Goal: Entertainment & Leisure: Consume media (video, audio)

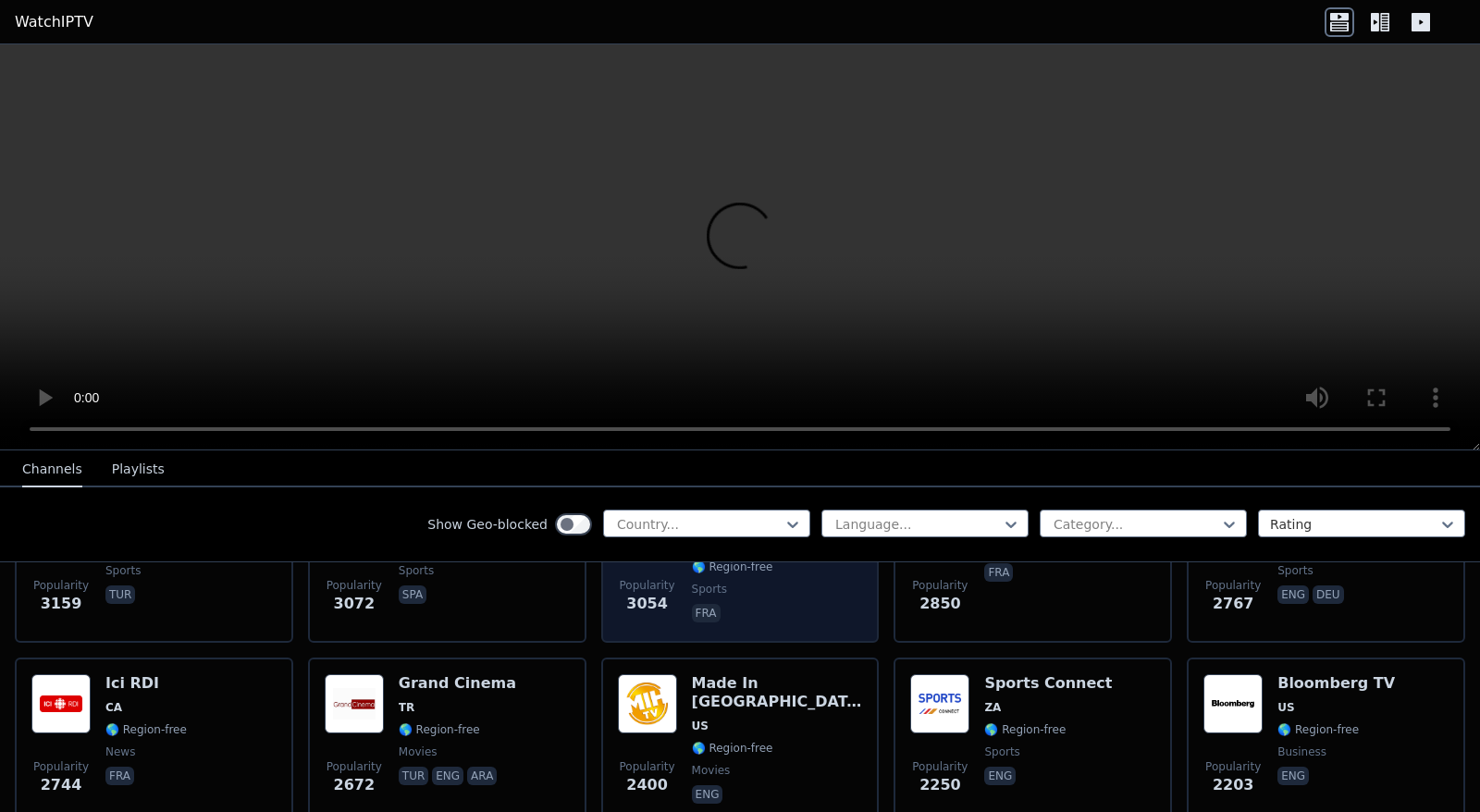
scroll to position [554, 0]
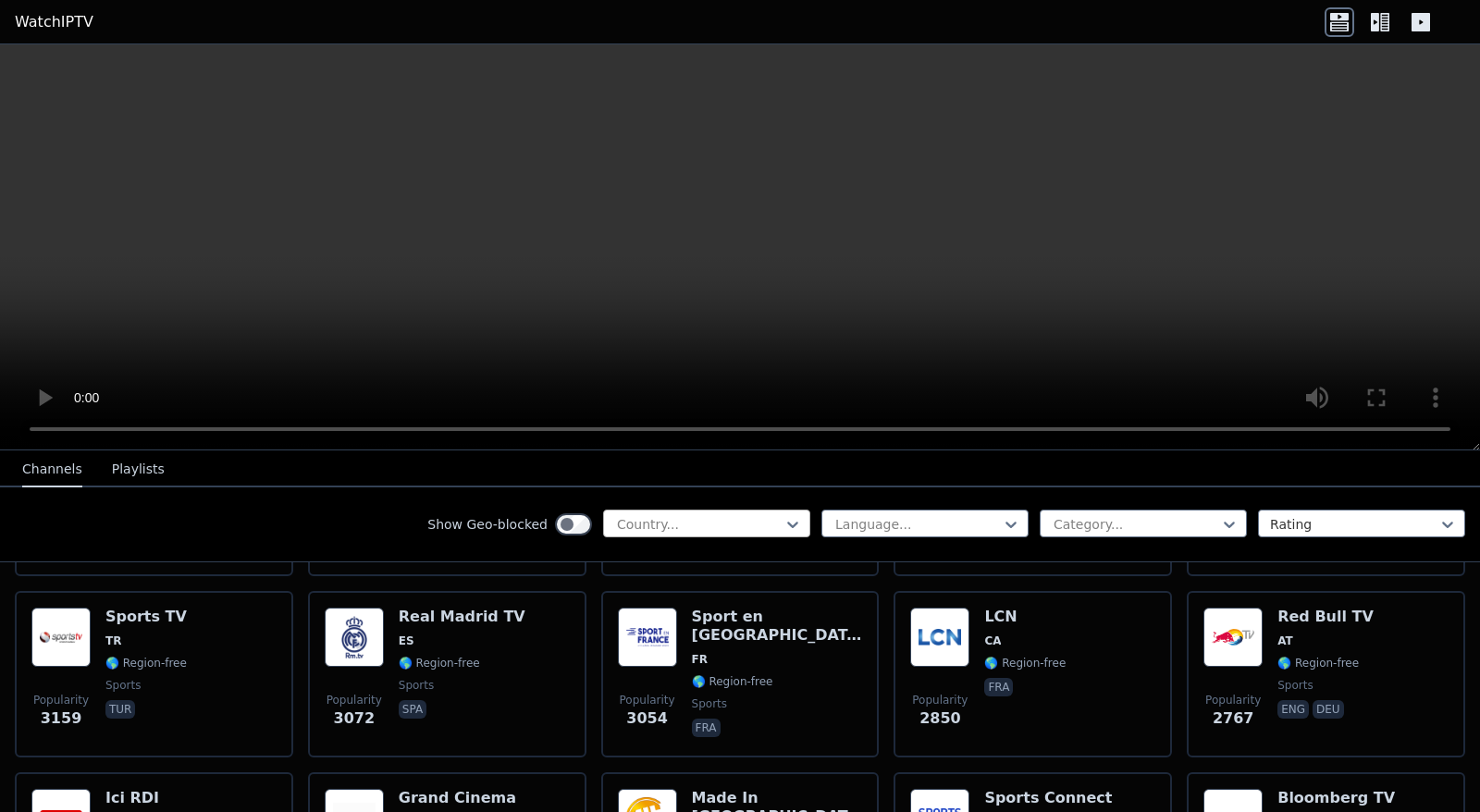
click at [670, 527] on div at bounding box center [699, 524] width 168 height 19
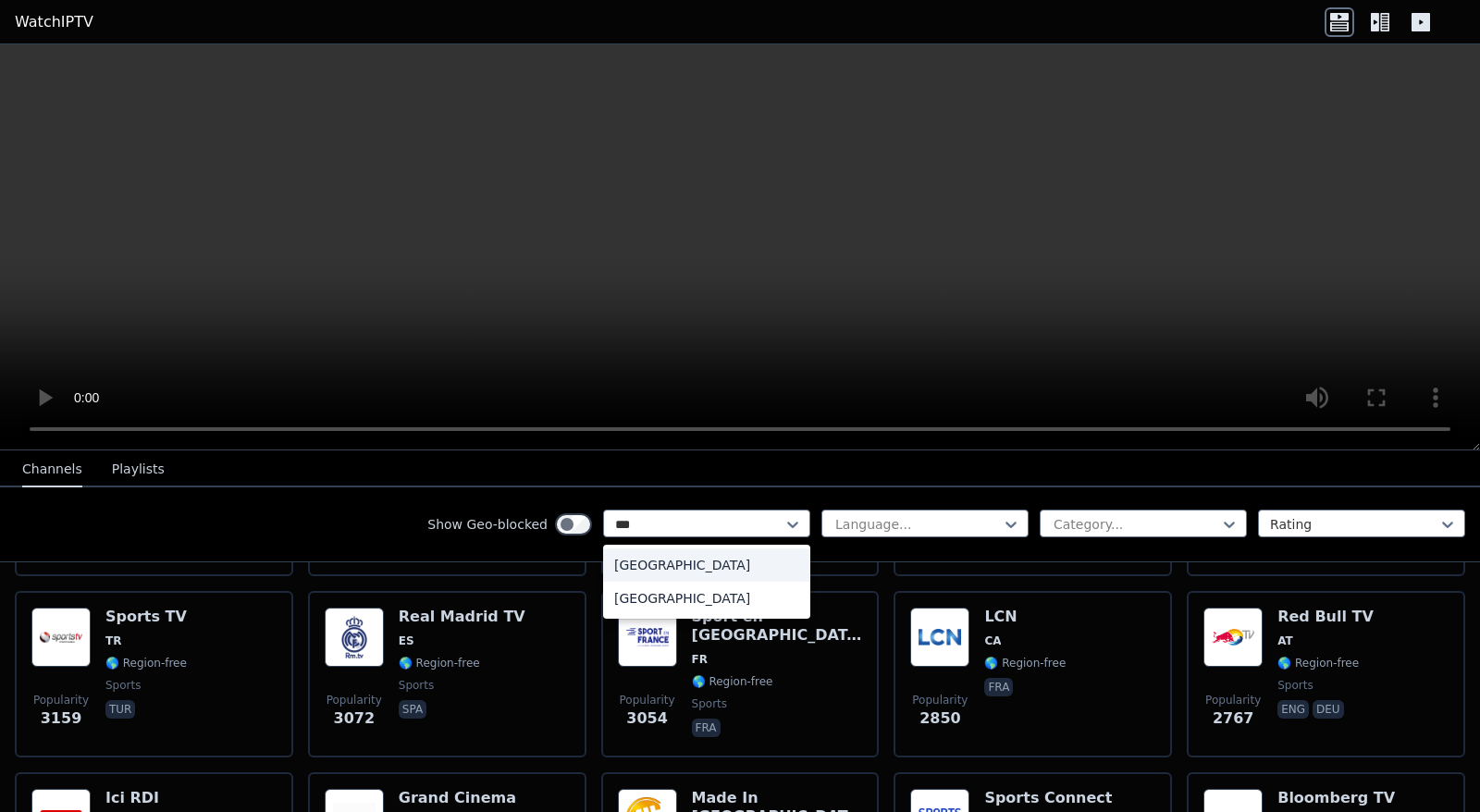
type input "****"
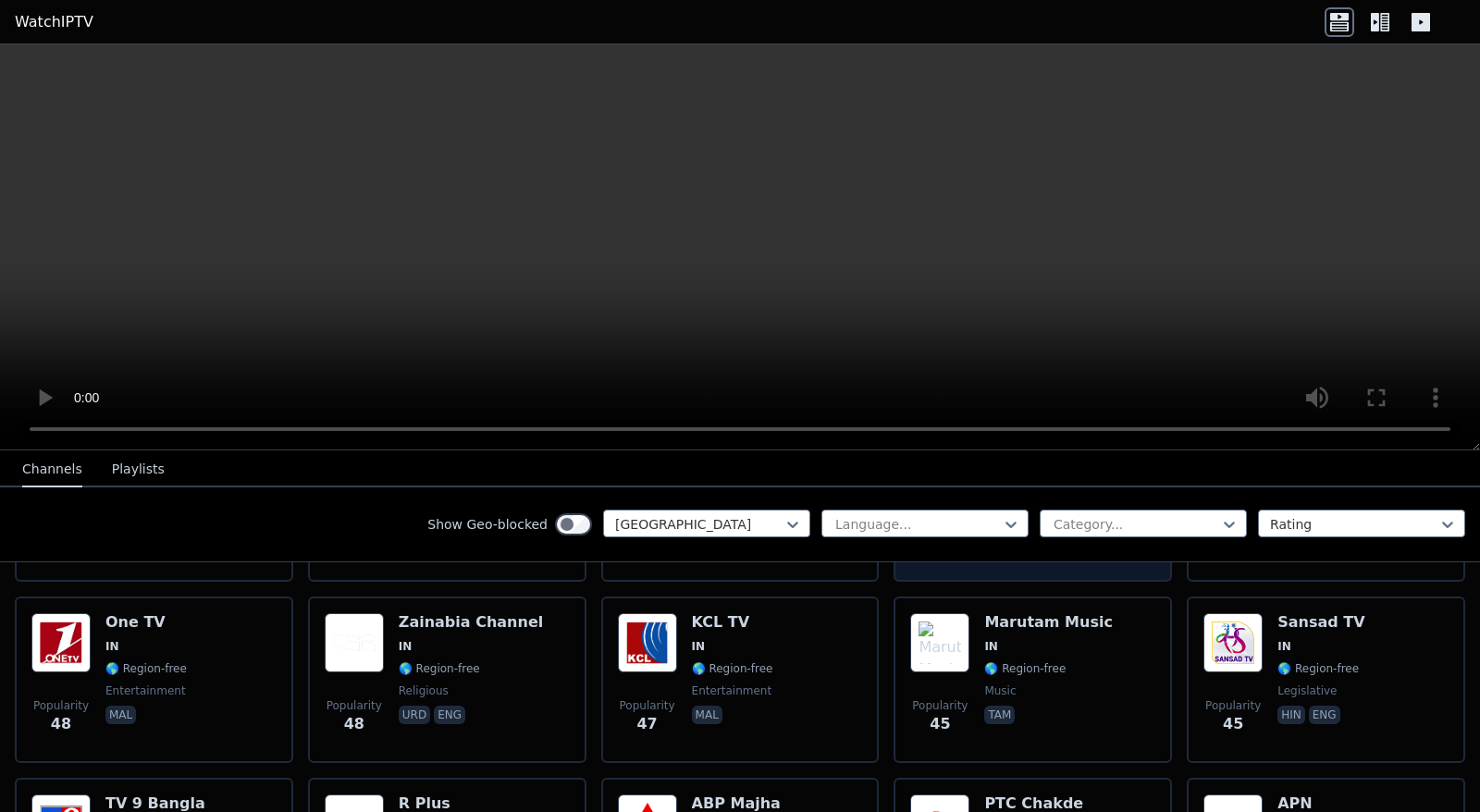
scroll to position [2404, 0]
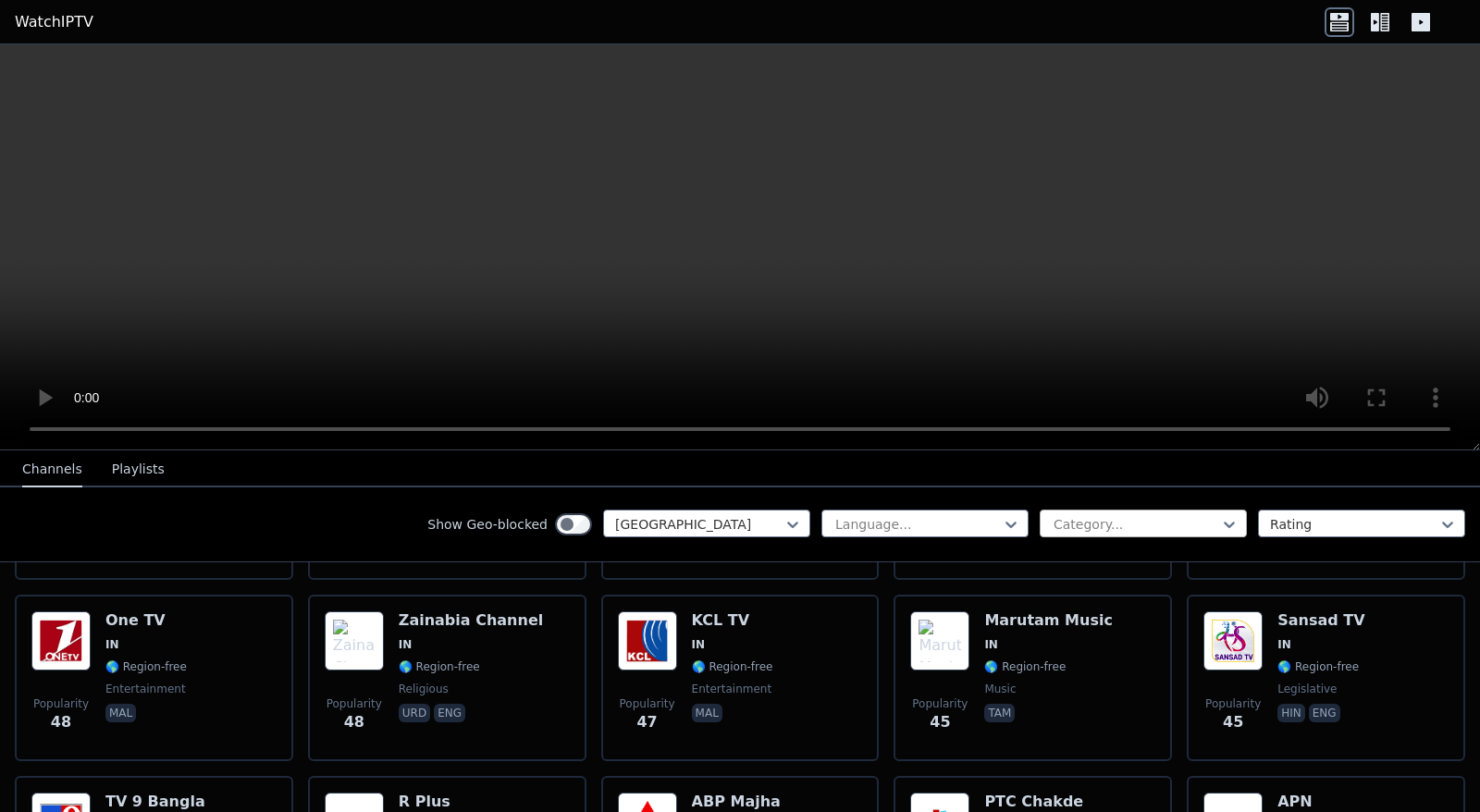
click at [1071, 526] on div at bounding box center [1136, 524] width 168 height 19
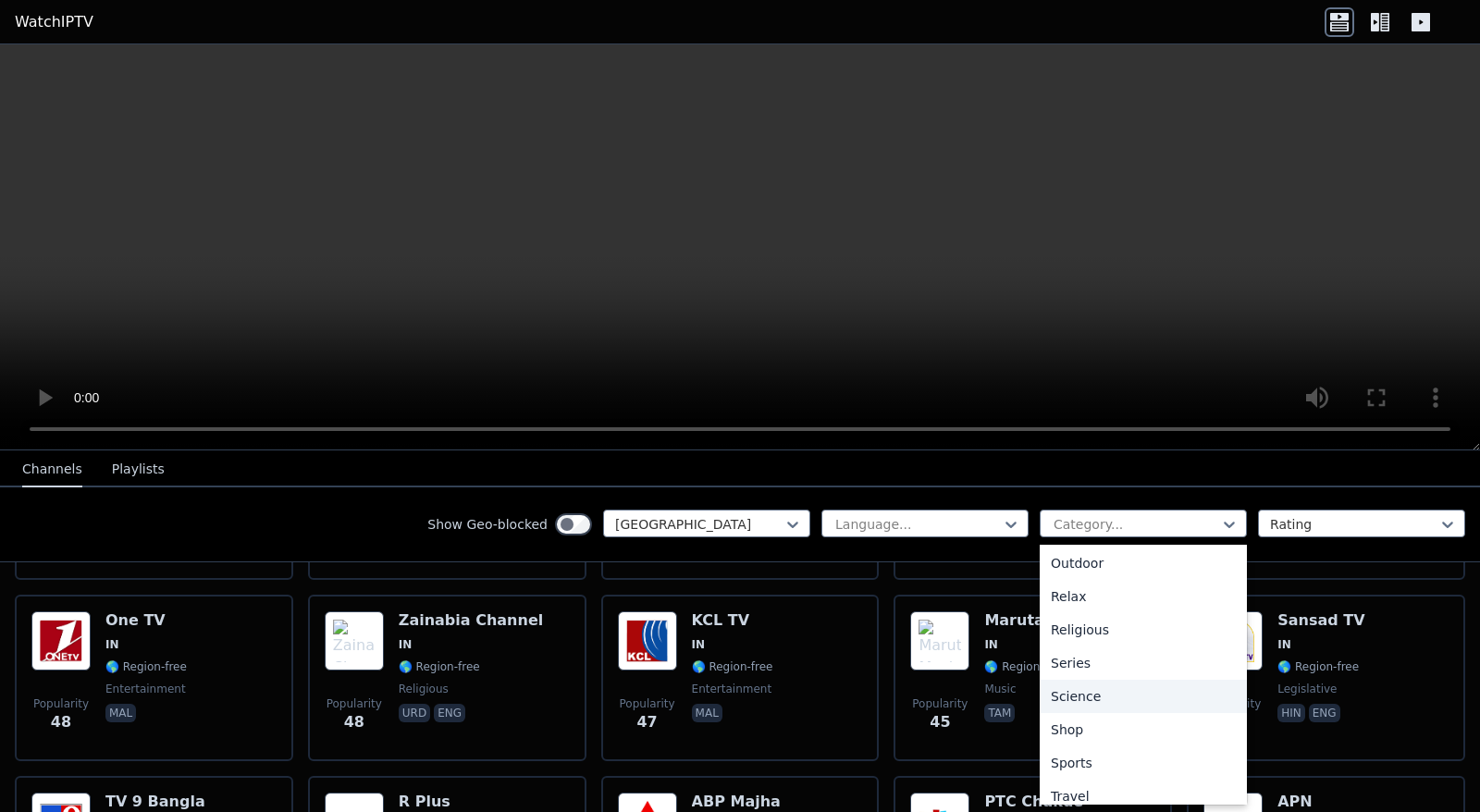
scroll to position [647, 0]
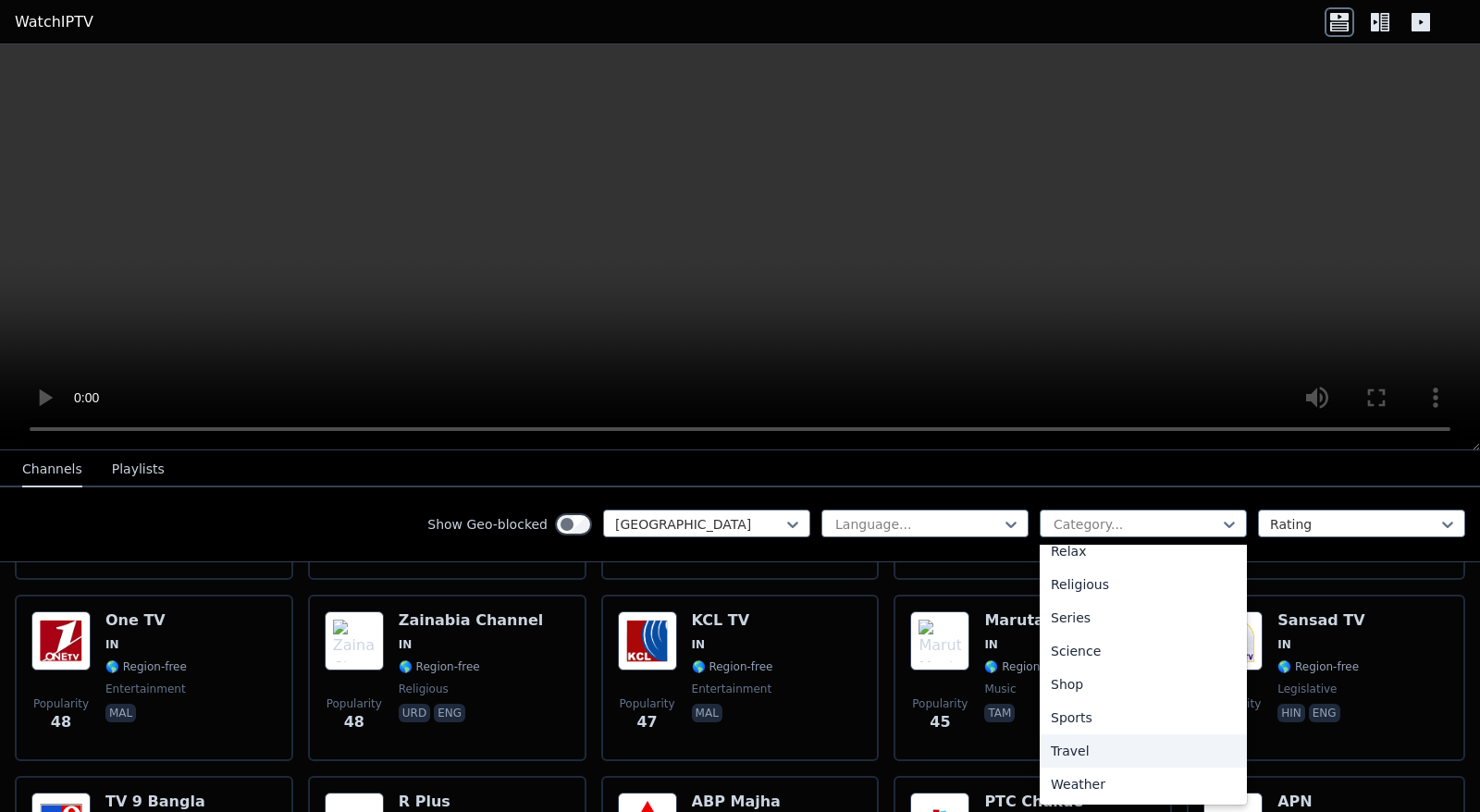
click at [1088, 717] on div "Sports" at bounding box center [1143, 717] width 207 height 33
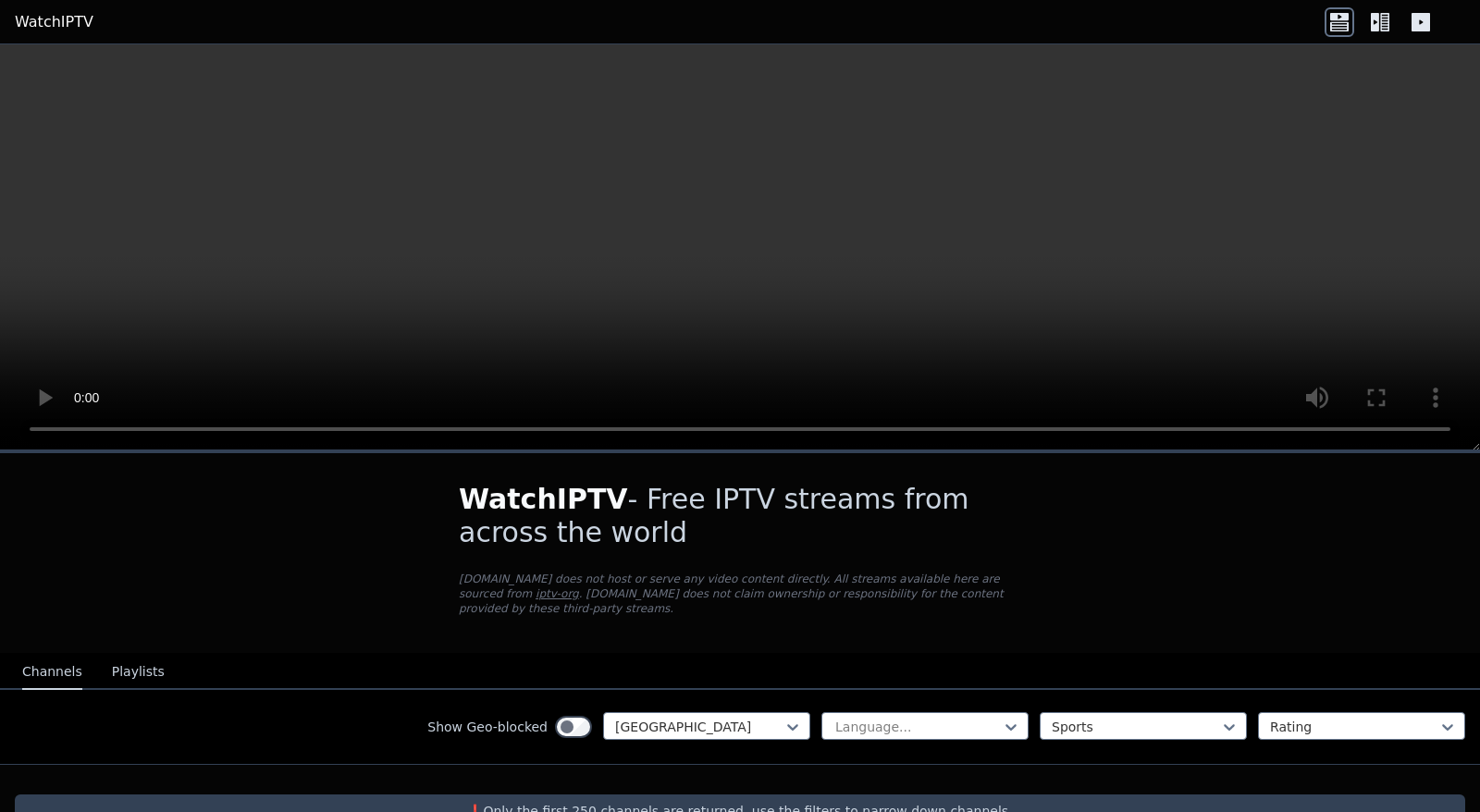
scroll to position [30, 0]
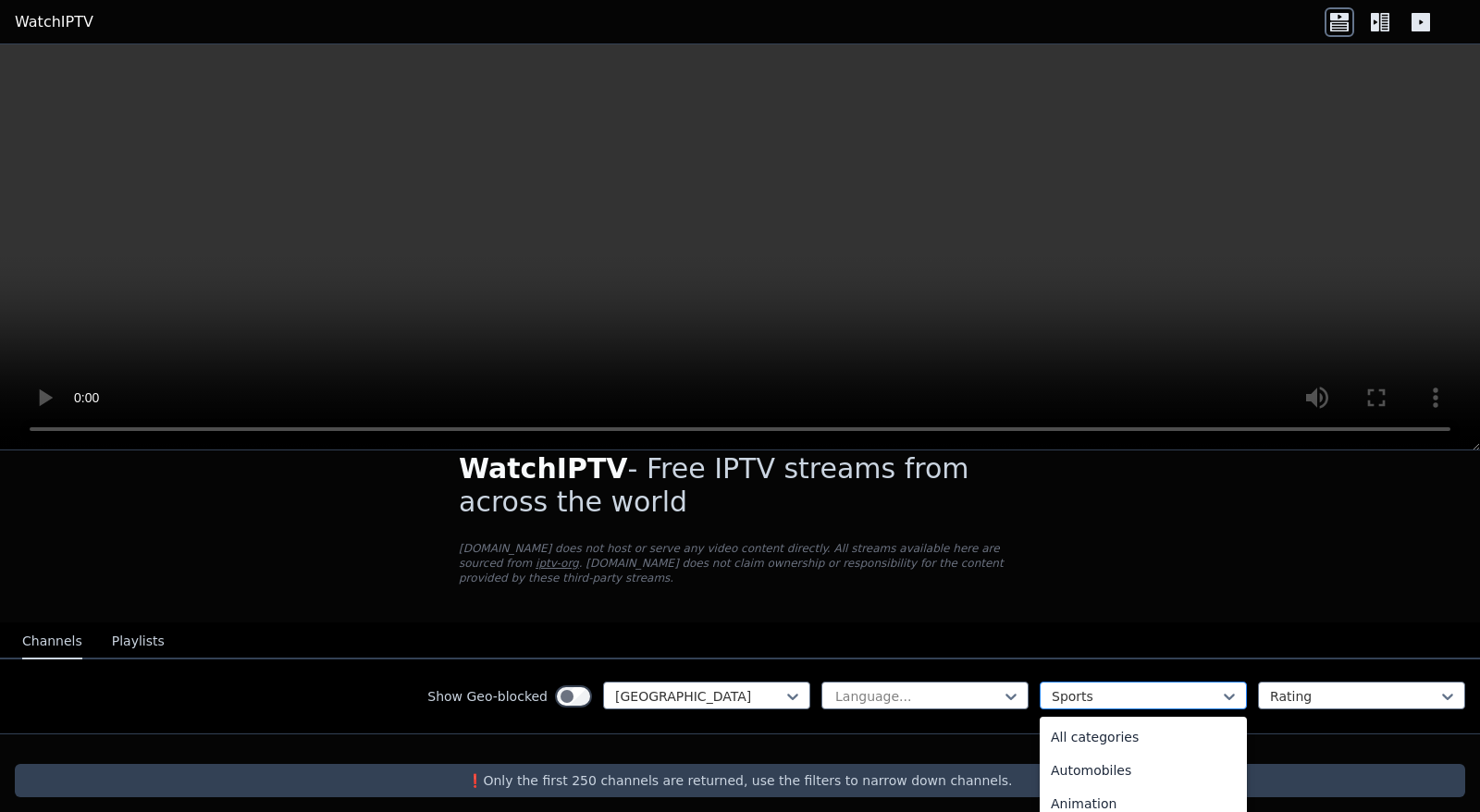
click at [1075, 681] on div "Sports" at bounding box center [1143, 695] width 207 height 28
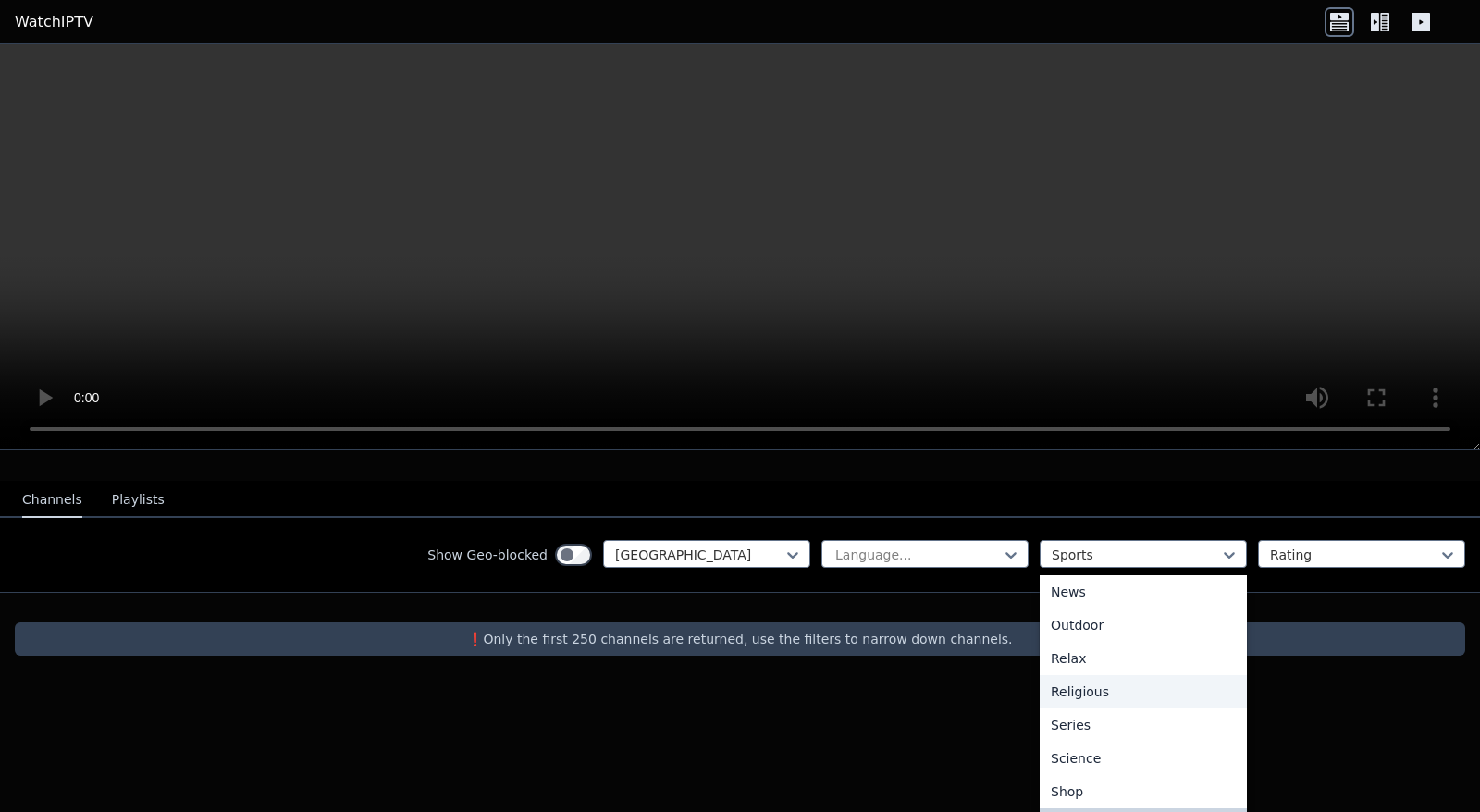
scroll to position [629, 0]
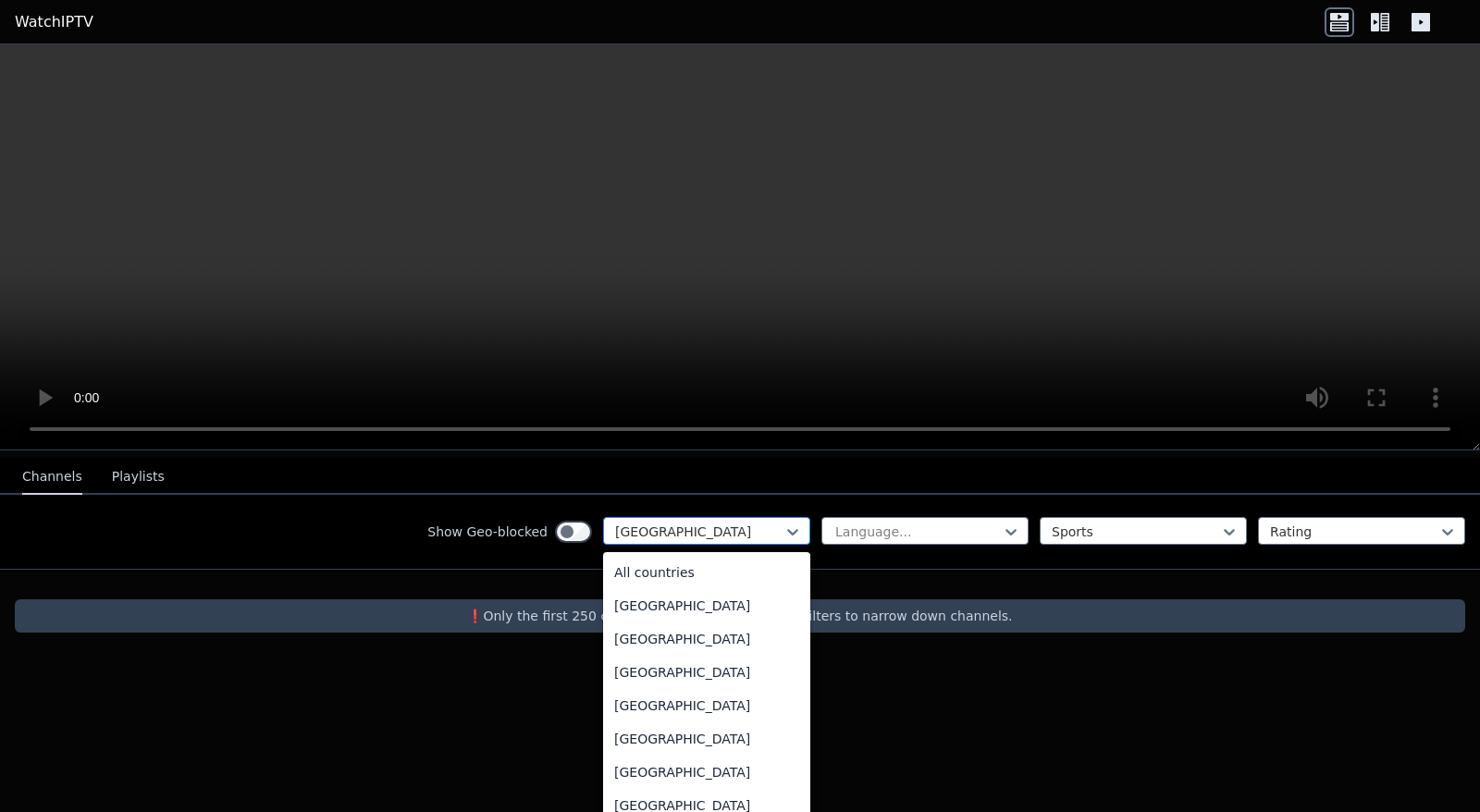
click at [693, 523] on div at bounding box center [699, 532] width 168 height 19
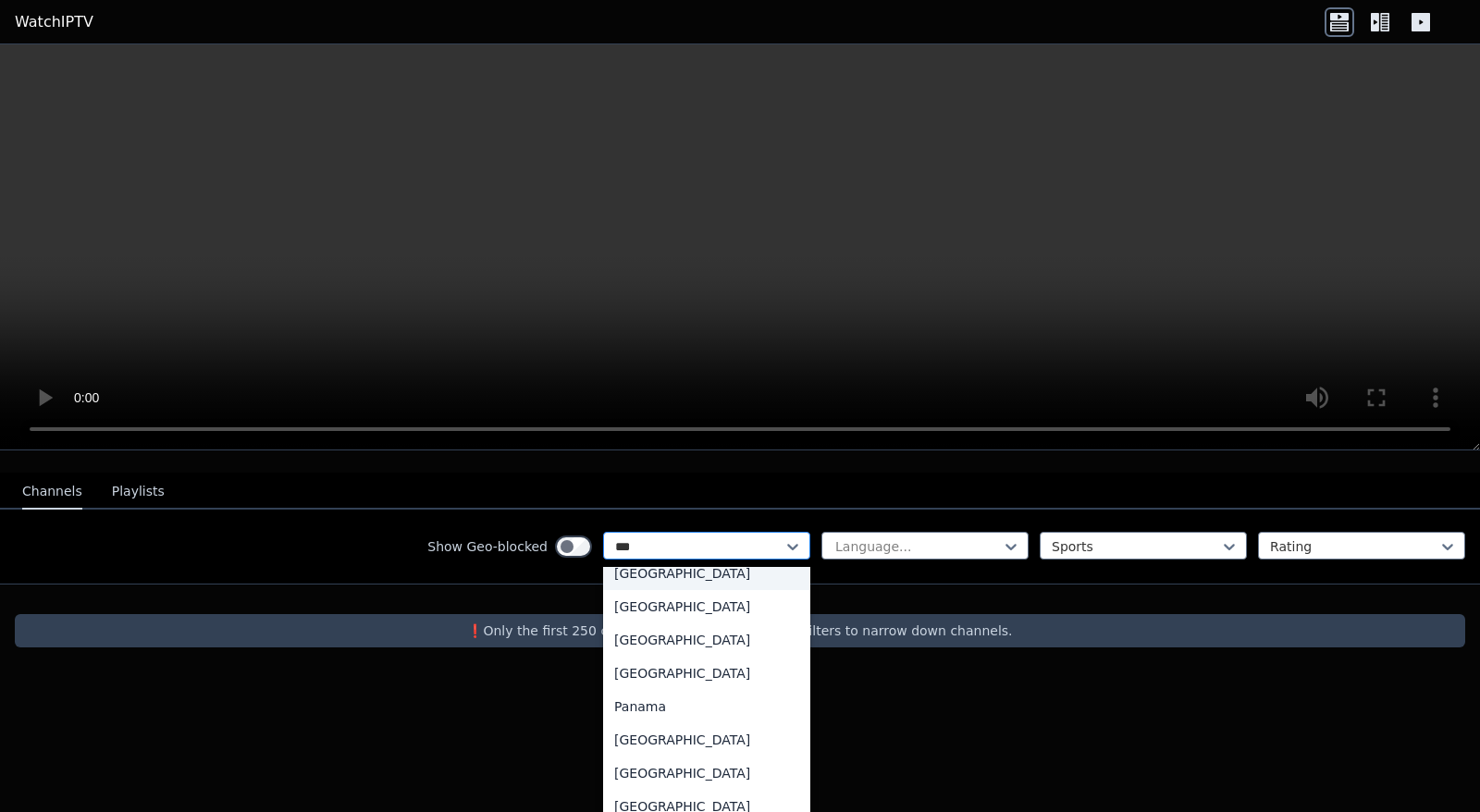
scroll to position [30, 0]
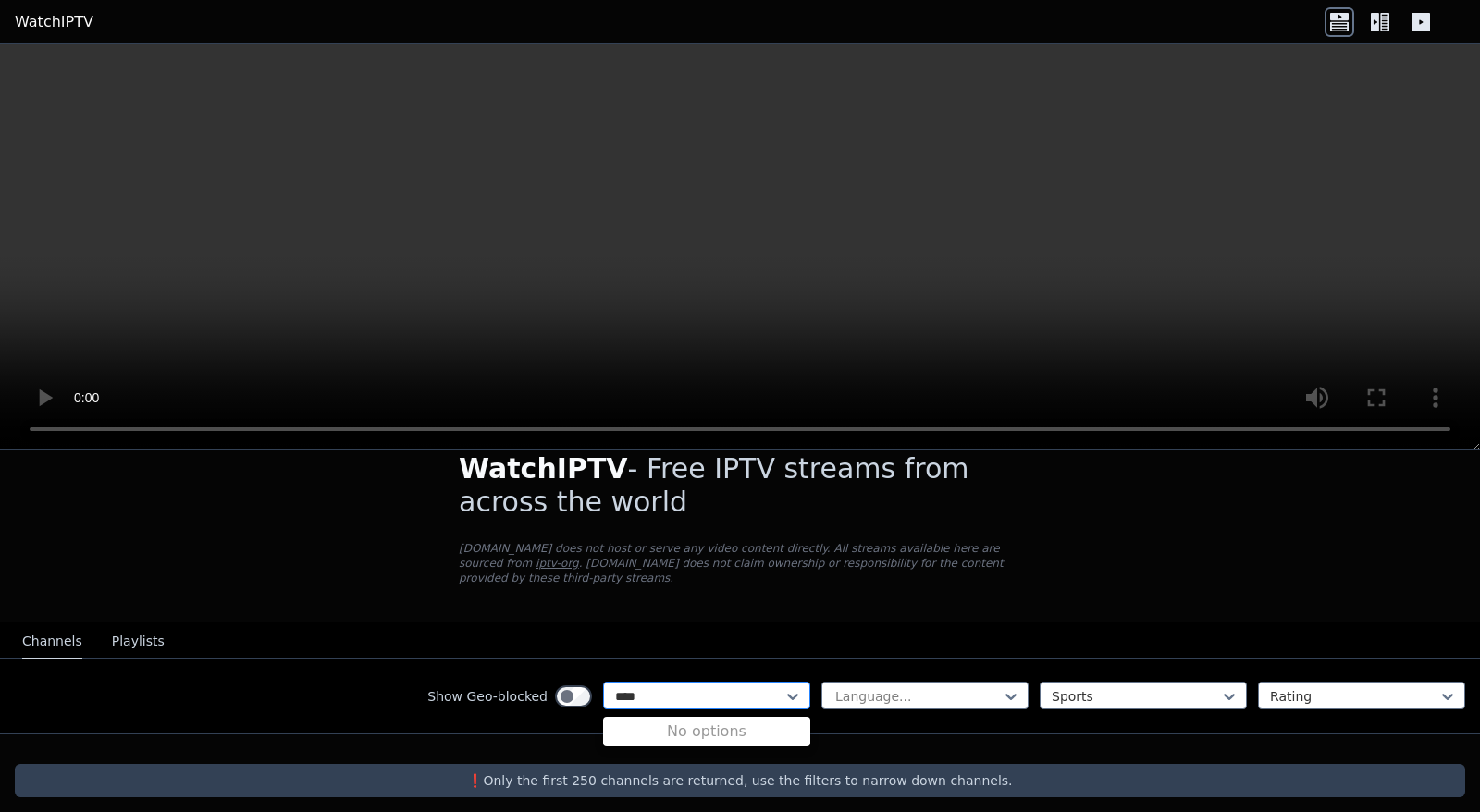
type input "***"
click at [696, 724] on div "[GEOGRAPHIC_DATA]" at bounding box center [707, 737] width 207 height 33
click at [1123, 687] on div at bounding box center [1136, 696] width 168 height 19
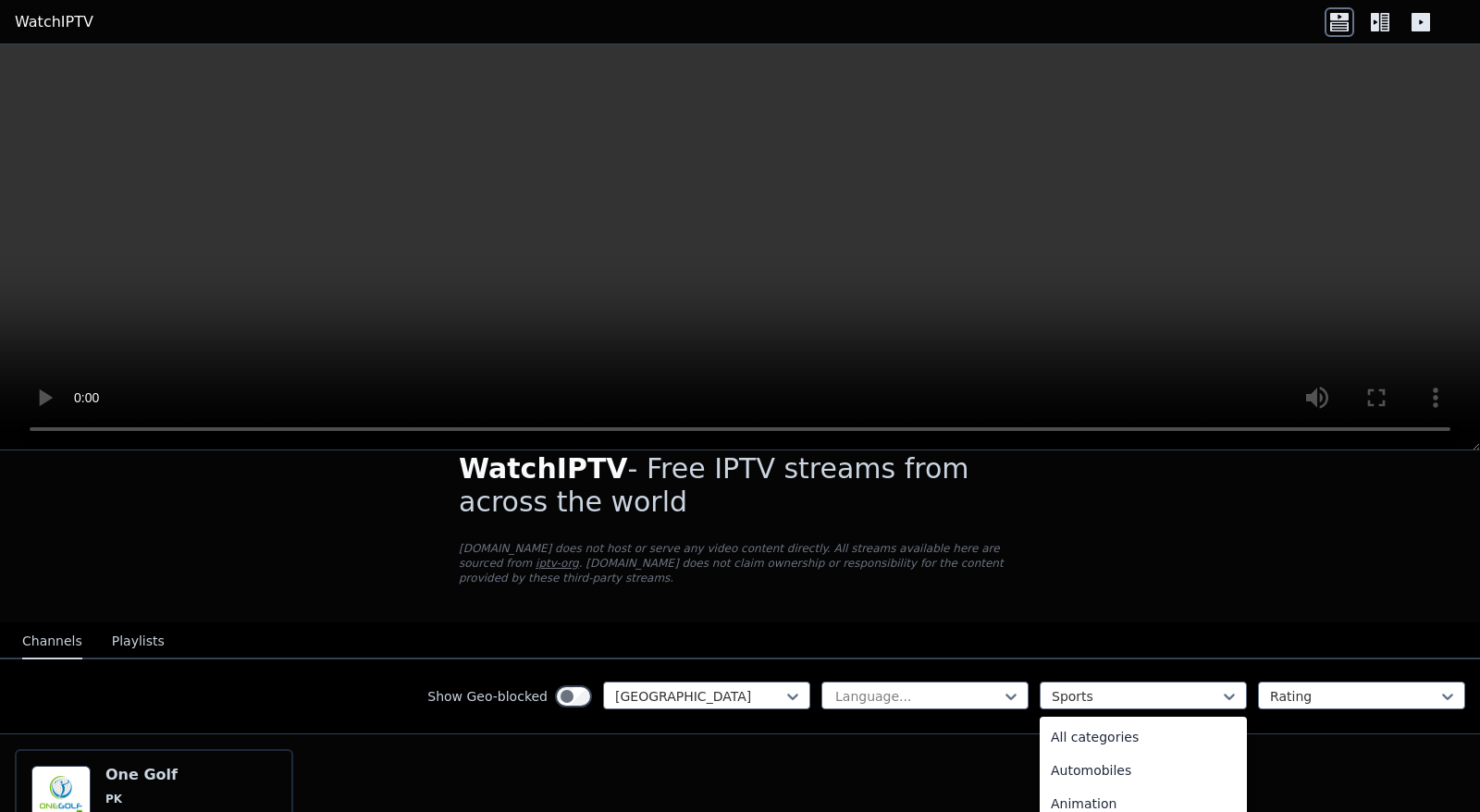
scroll to position [570, 0]
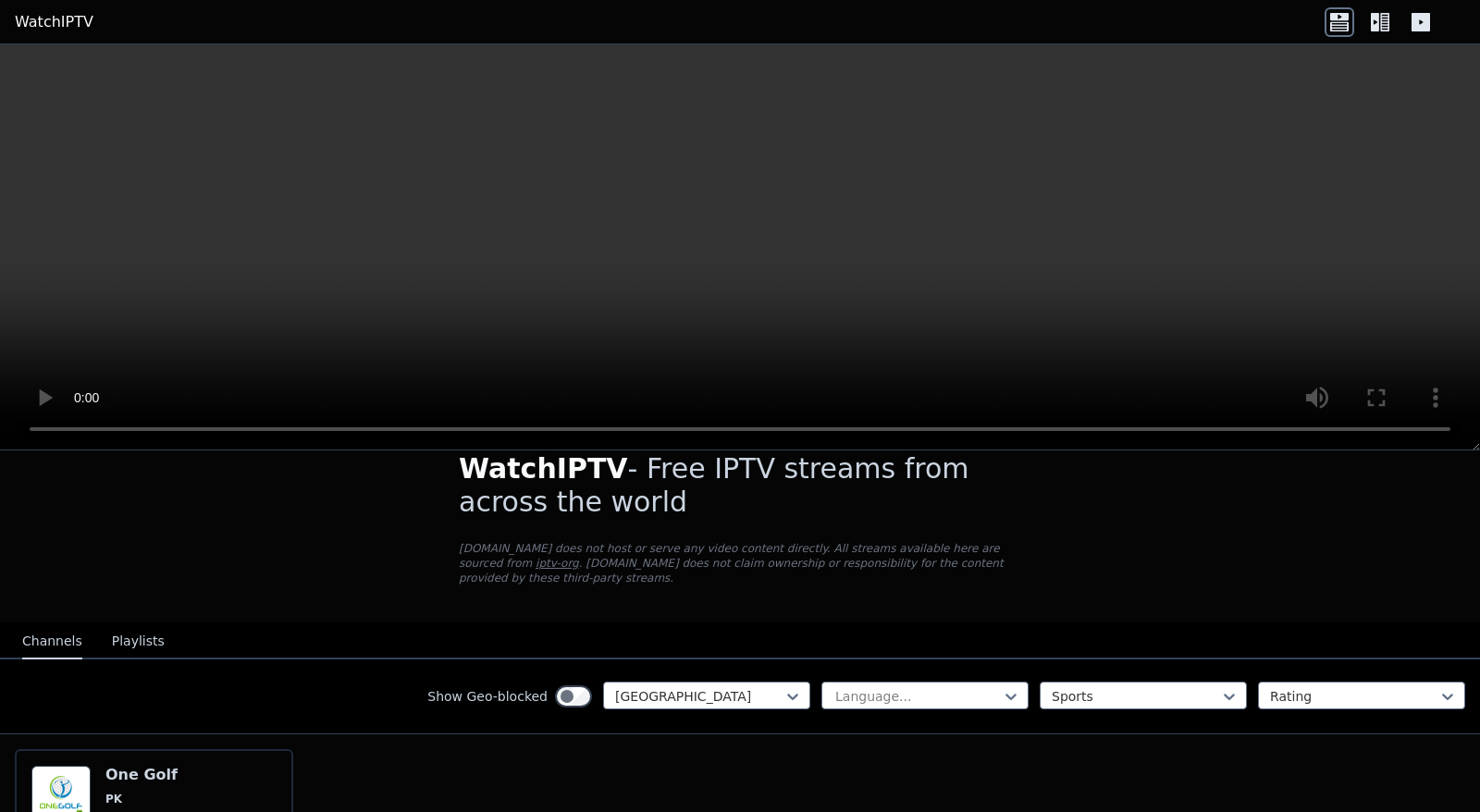
click at [95, 594] on div "WatchIPTV - Free IPTV streams from across the world [DOMAIN_NAME] does not host…" at bounding box center [740, 708] width 1480 height 570
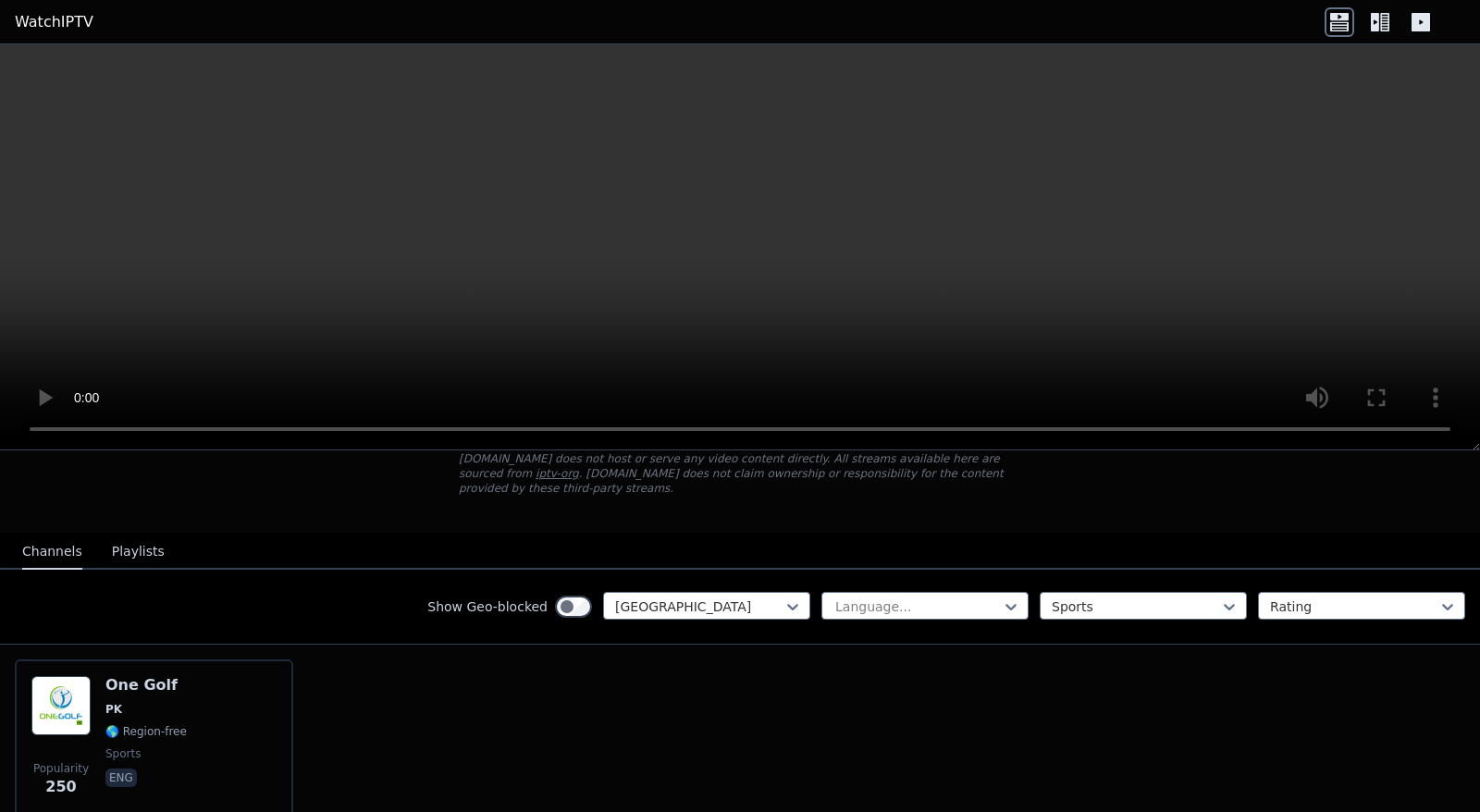
scroll to position [197, 0]
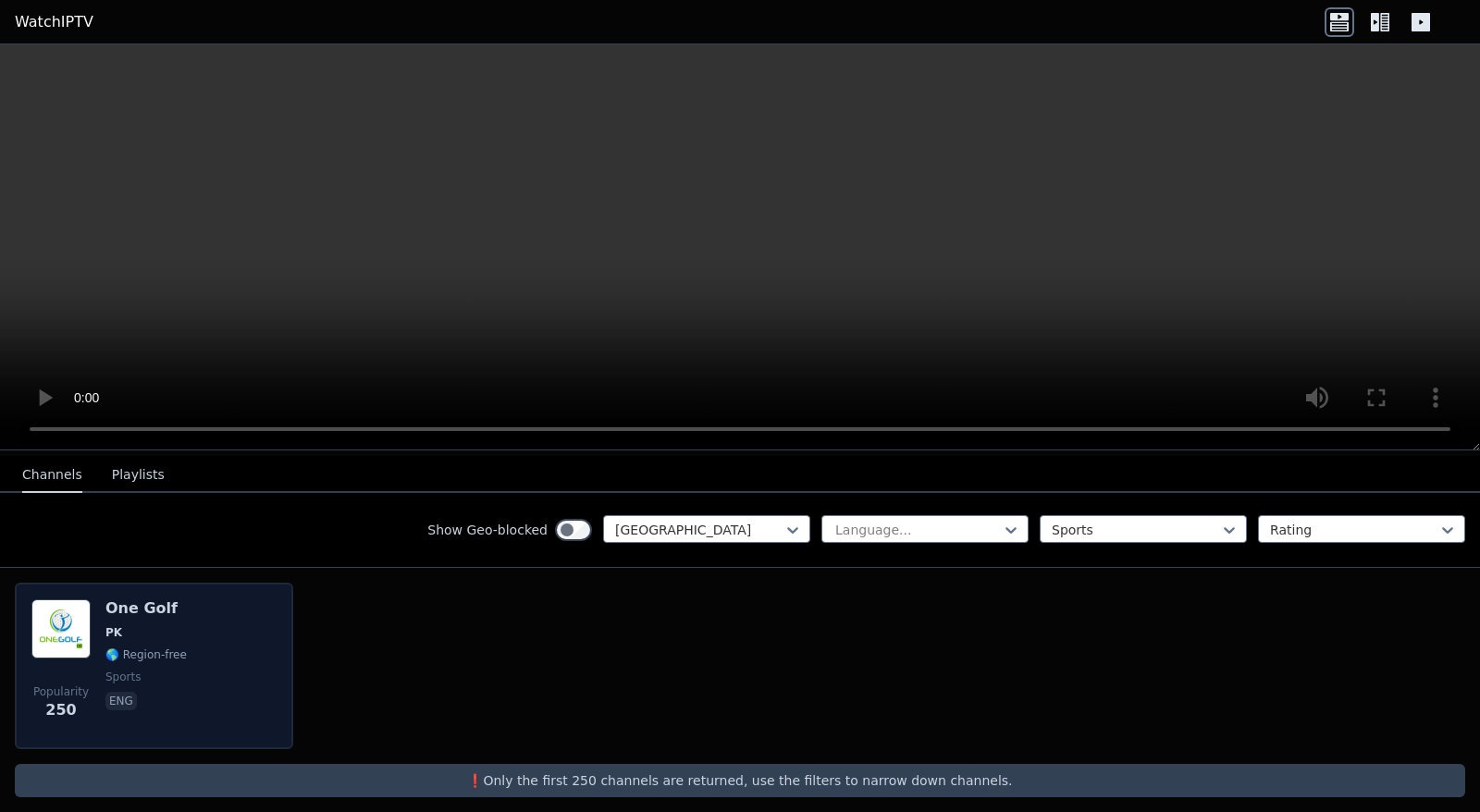
click at [165, 648] on div "One Golf PK 🌎 Region-free sports eng" at bounding box center [146, 666] width 82 height 133
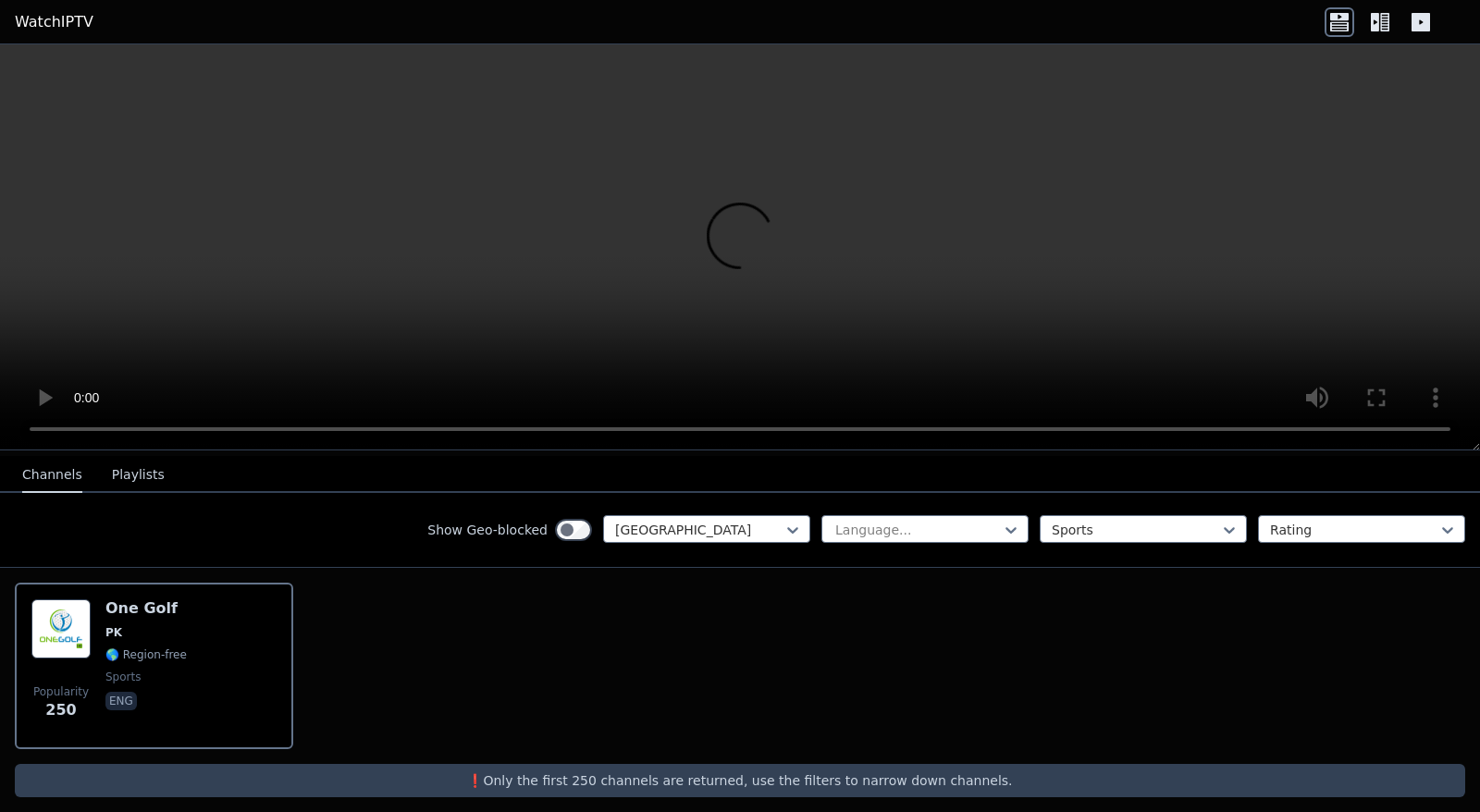
scroll to position [0, 0]
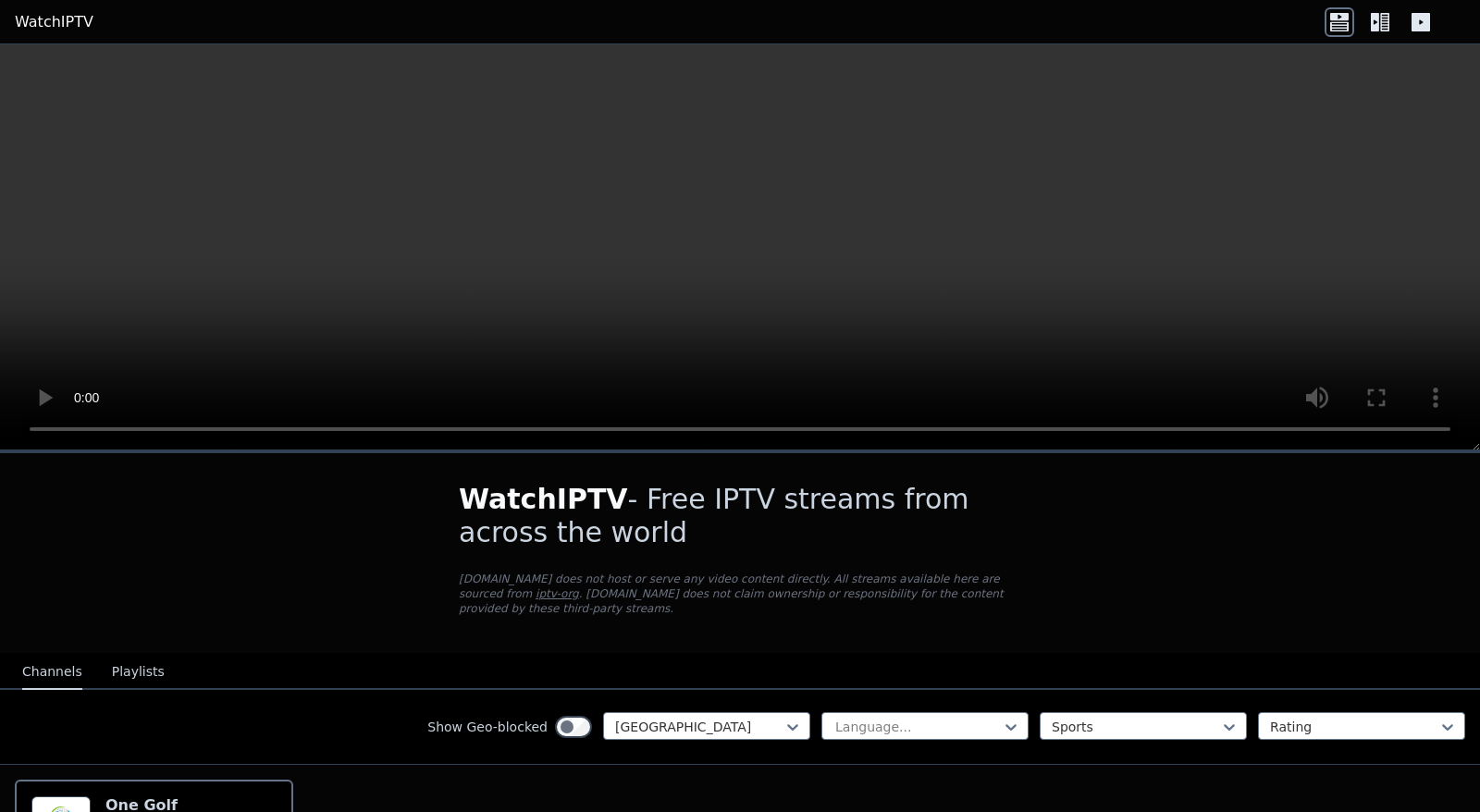
click at [772, 148] on video at bounding box center [740, 247] width 1480 height 406
